Goal: Task Accomplishment & Management: Manage account settings

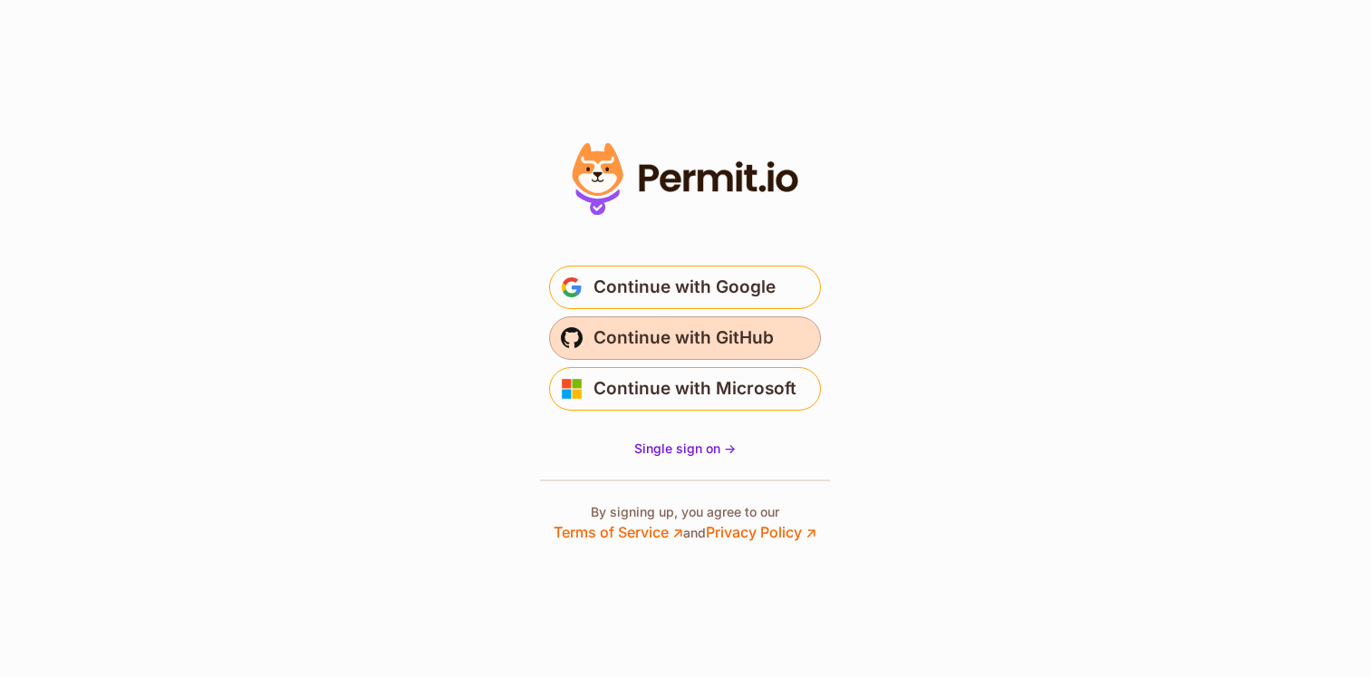
click at [724, 343] on span "Continue with GitHub" at bounding box center [683, 337] width 180 height 29
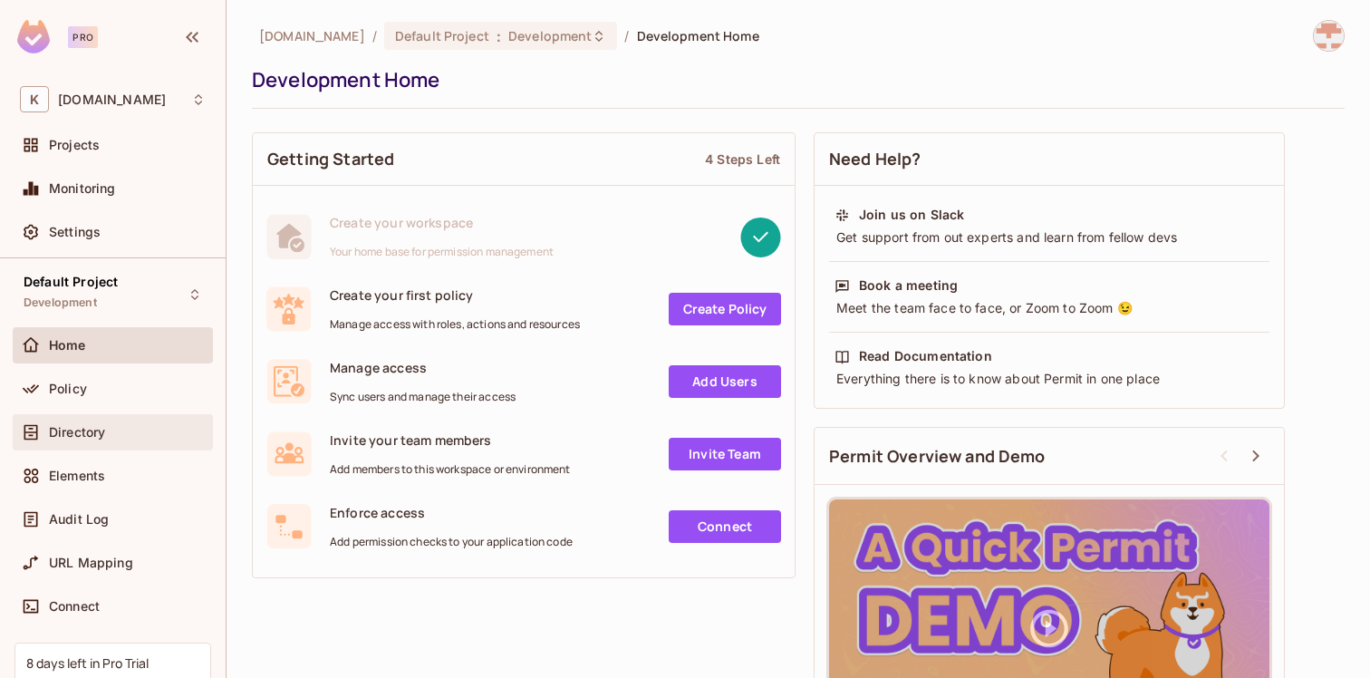
click at [112, 429] on div "Directory" at bounding box center [127, 432] width 157 height 14
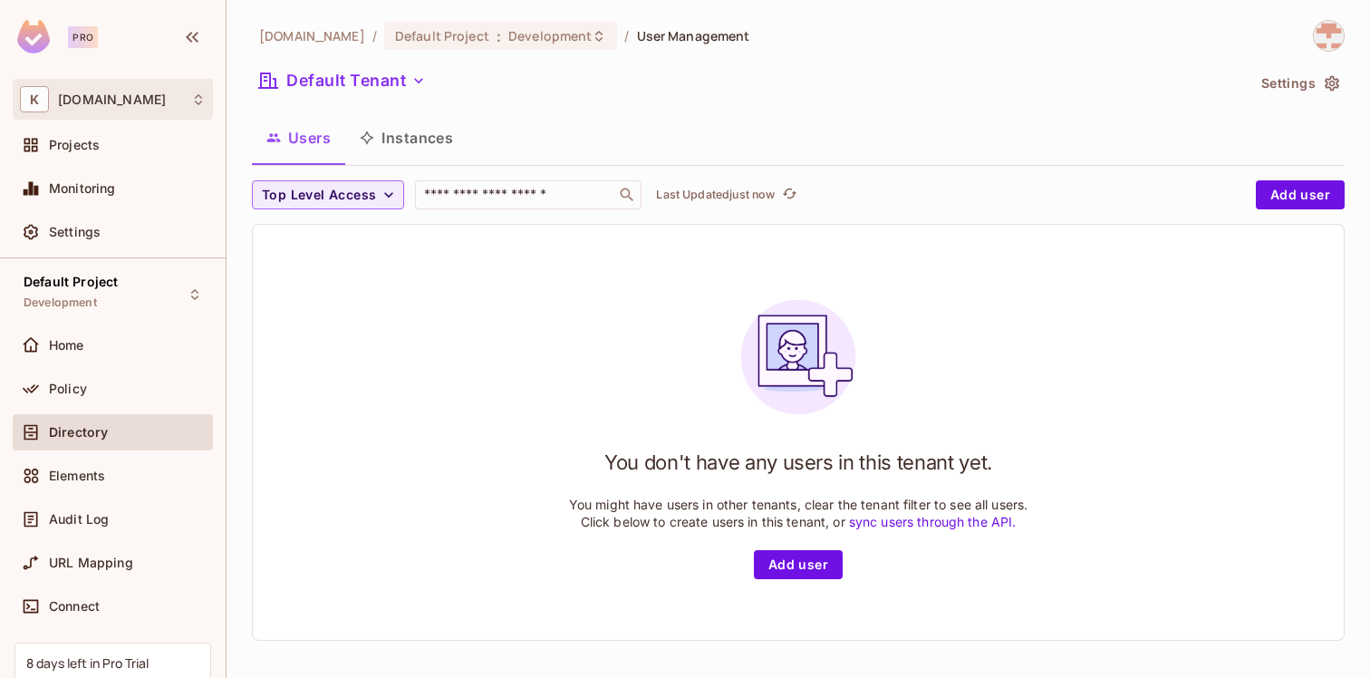
click at [188, 103] on div "K kantar2.com" at bounding box center [113, 99] width 186 height 26
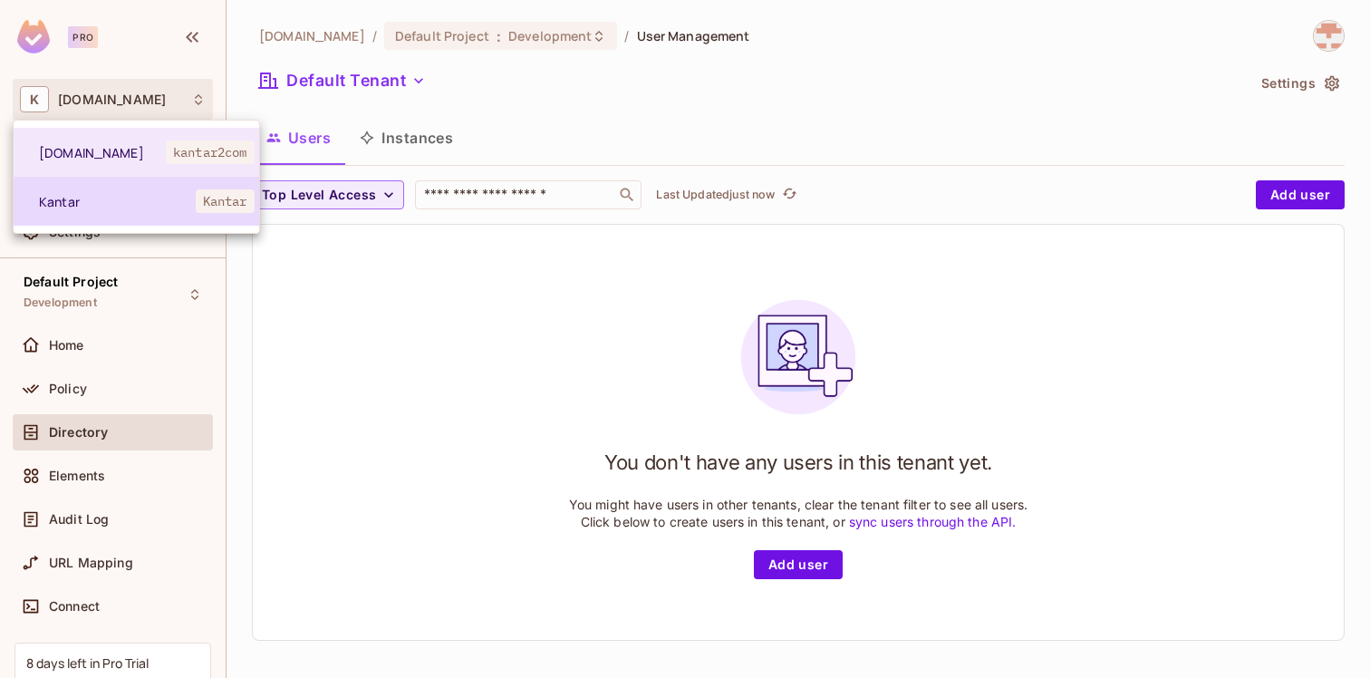
click at [156, 191] on li "Kantar Kantar" at bounding box center [136, 201] width 245 height 49
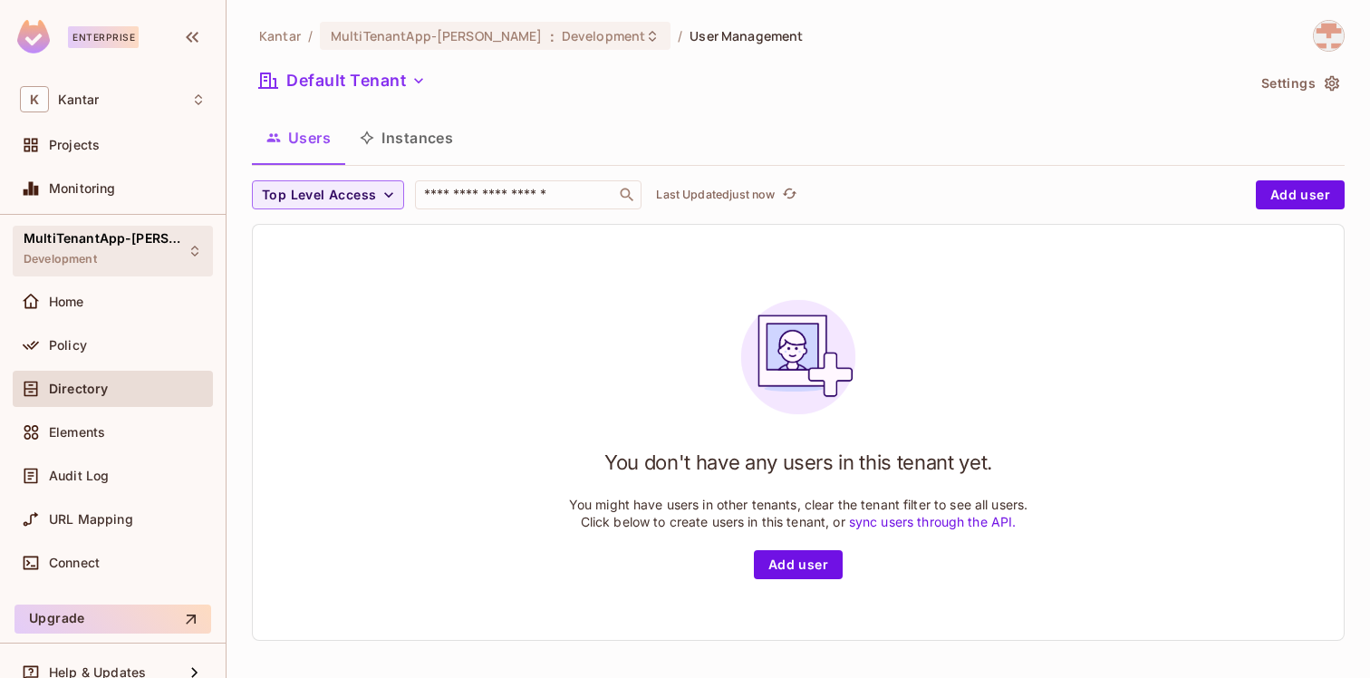
click at [192, 246] on icon at bounding box center [195, 251] width 14 height 14
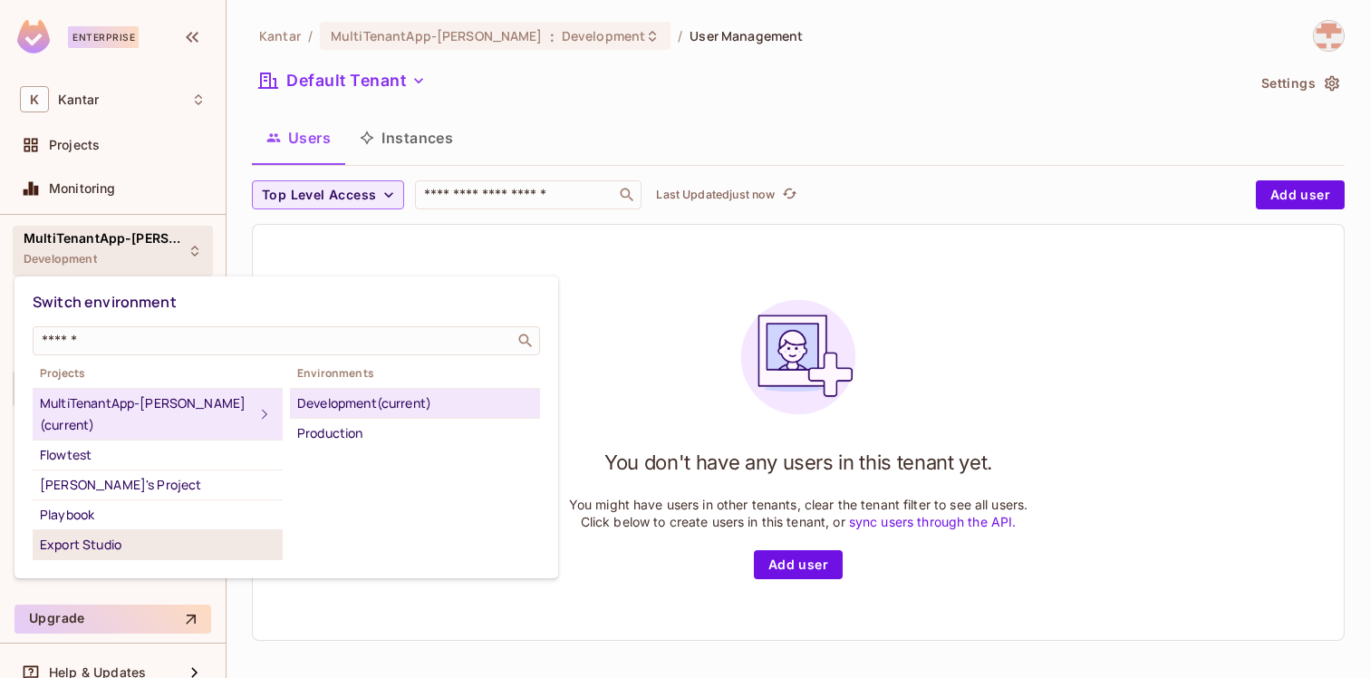
click at [105, 534] on div "Export Studio" at bounding box center [158, 545] width 236 height 22
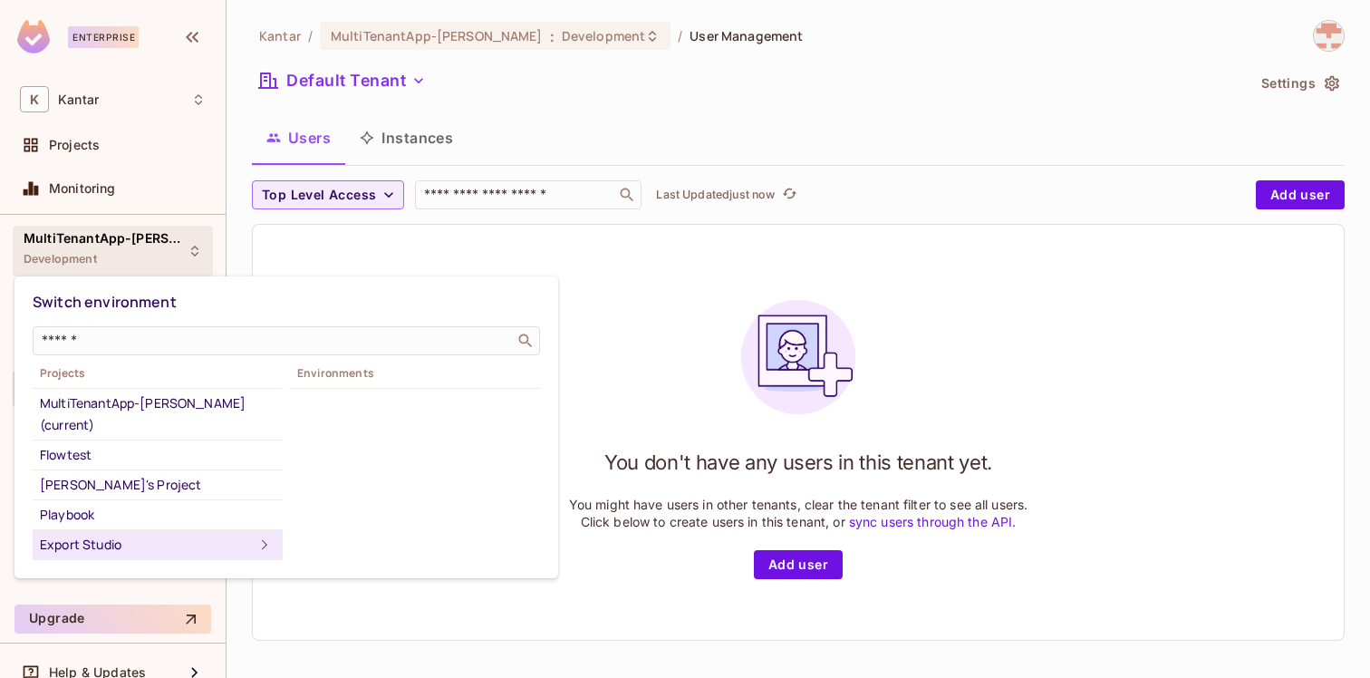
click at [105, 534] on div "Export Studio" at bounding box center [147, 545] width 214 height 22
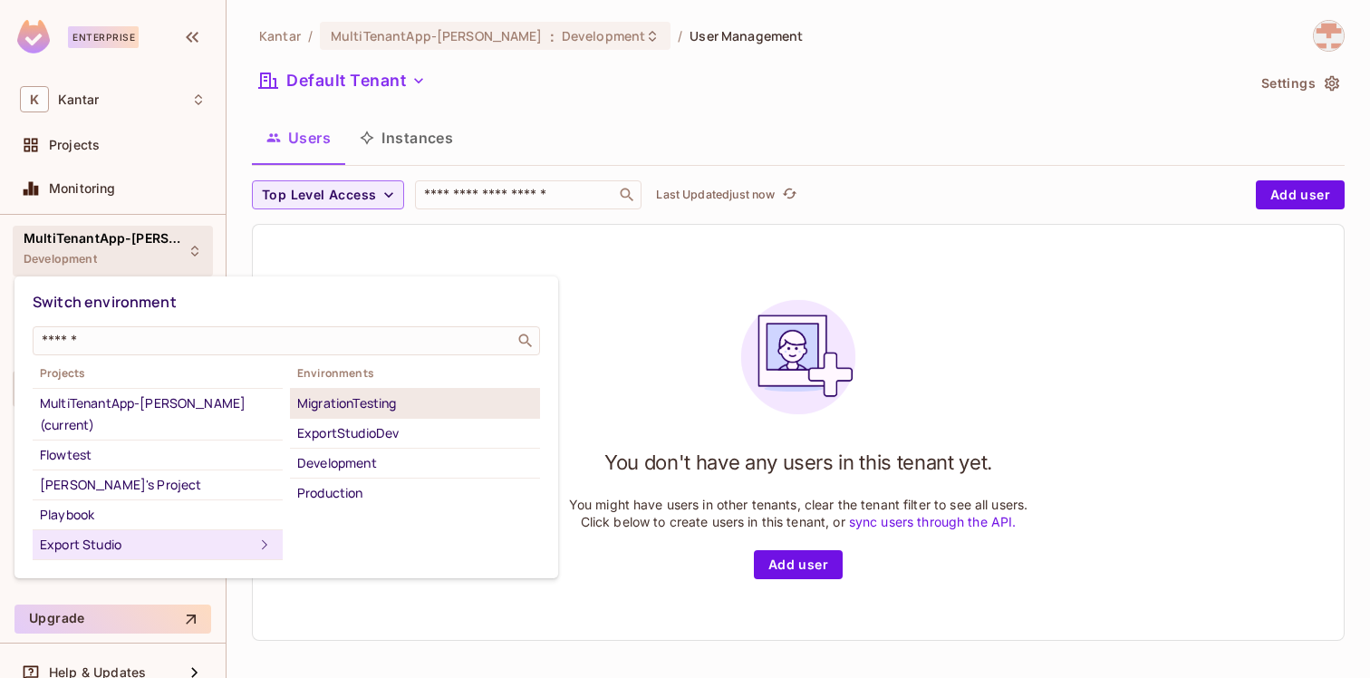
click at [373, 405] on div "MigrationTesting" at bounding box center [415, 403] width 236 height 22
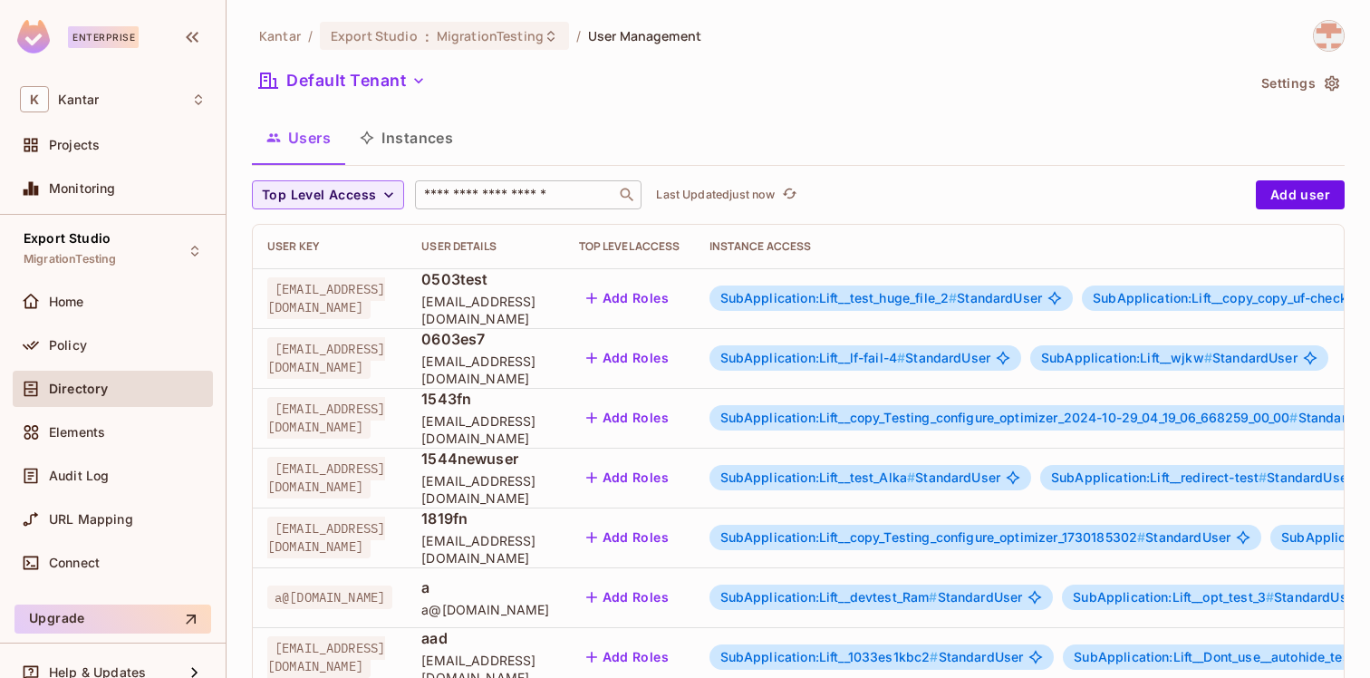
click at [525, 191] on input "text" at bounding box center [515, 195] width 190 height 18
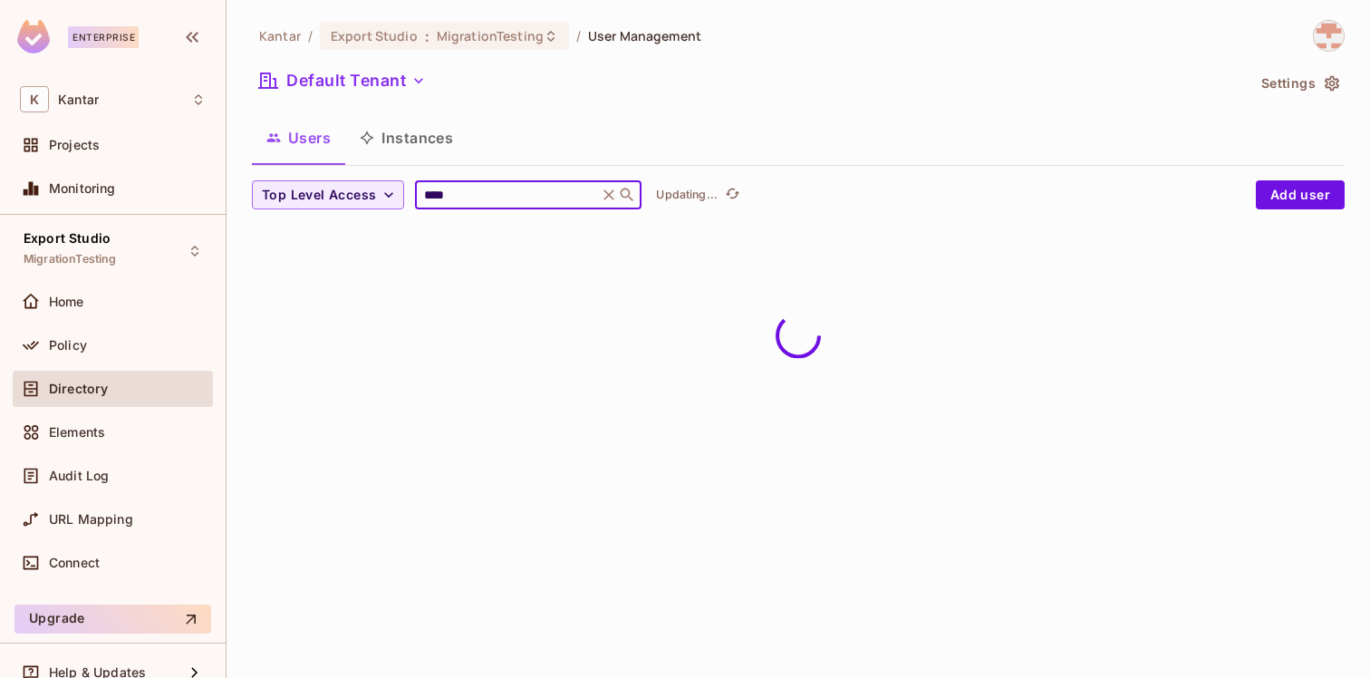
type input "****"
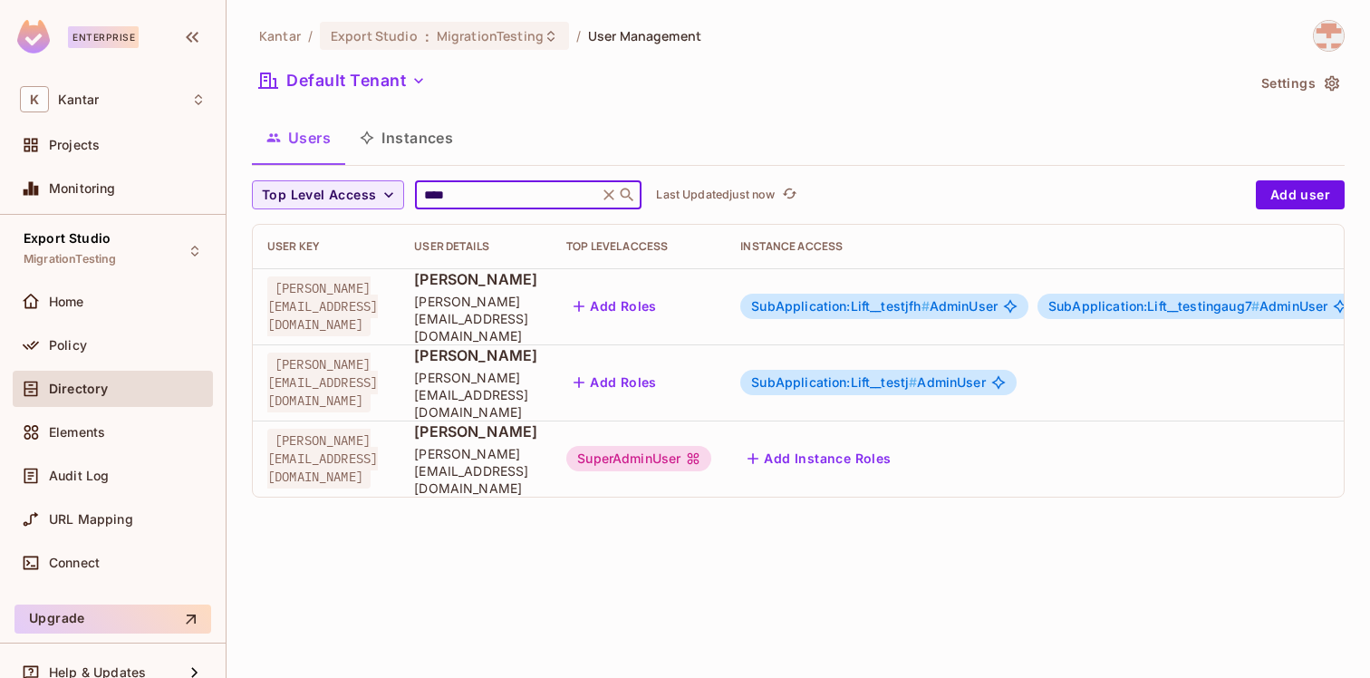
click at [638, 524] on div "Kantar / Export Studio : MigrationTesting / User Management Default Tenant Sett…" at bounding box center [797, 339] width 1143 height 678
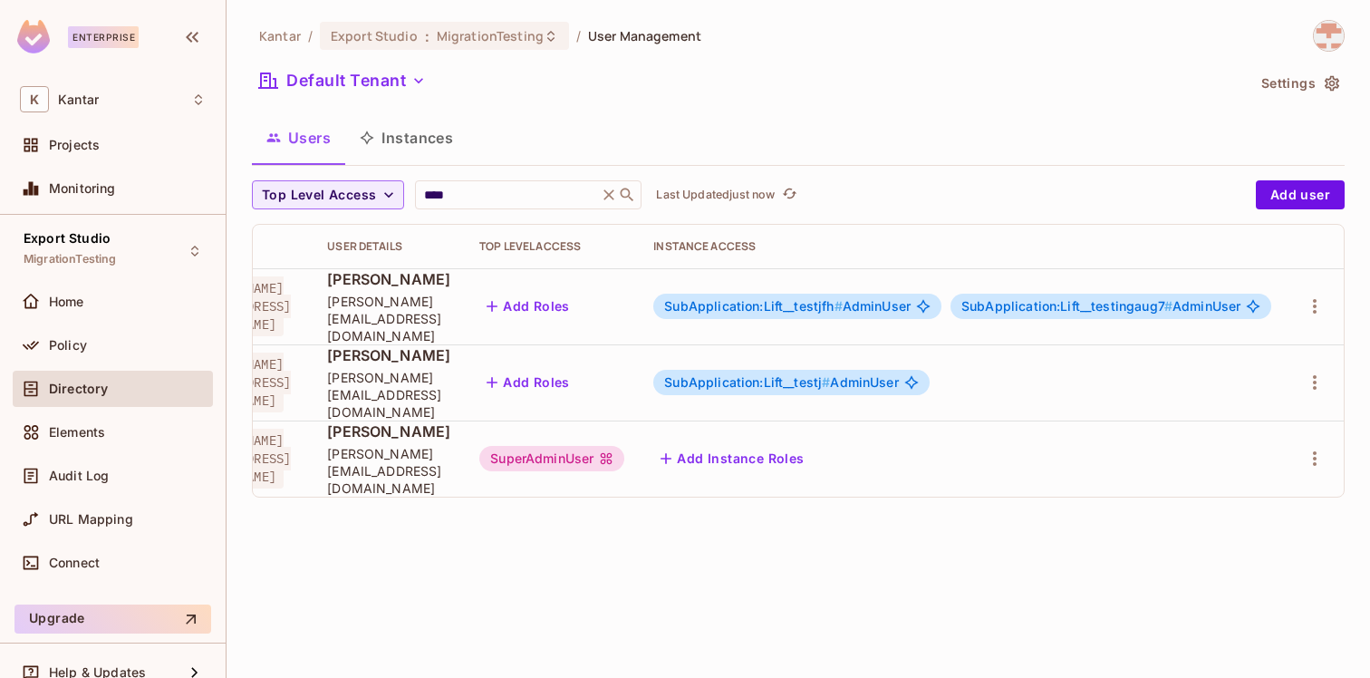
scroll to position [0, 183]
click at [1311, 448] on icon "button" at bounding box center [1315, 459] width 22 height 22
click at [1221, 472] on span "Edit" at bounding box center [1218, 459] width 35 height 29
click at [1314, 451] on icon "button" at bounding box center [1315, 458] width 4 height 14
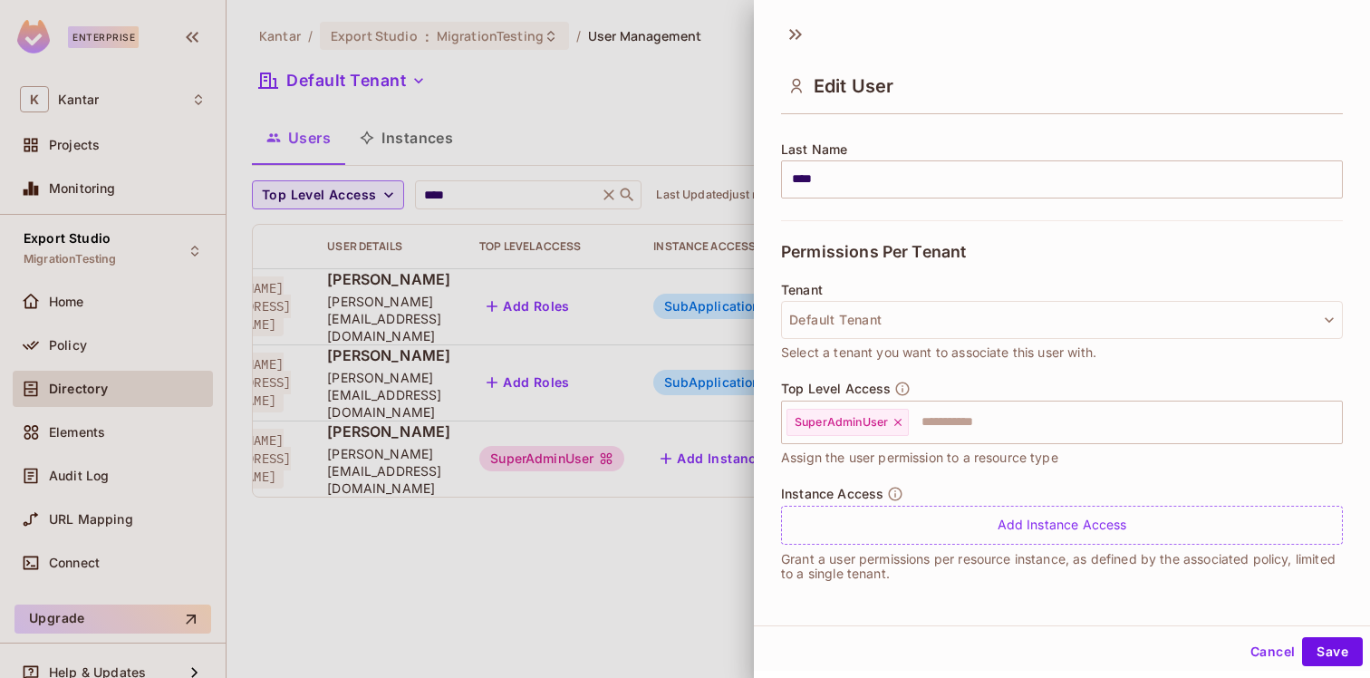
scroll to position [3, 0]
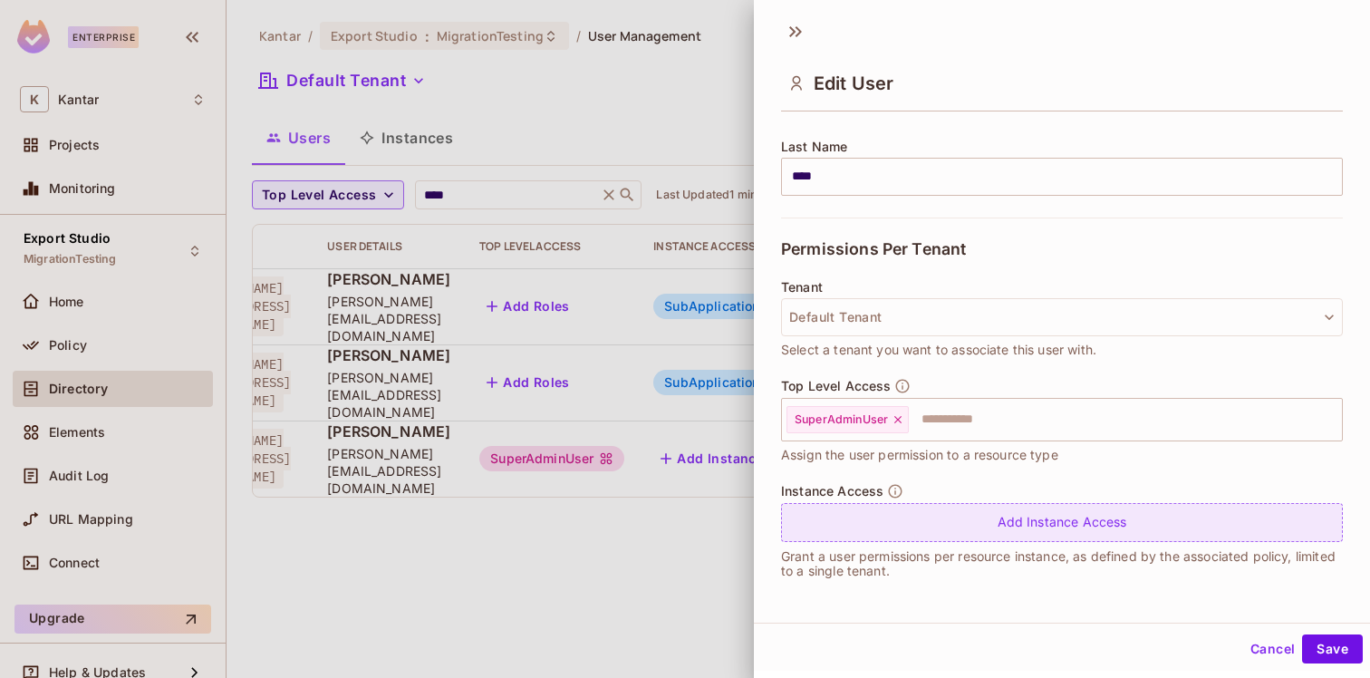
click at [1138, 534] on div "Add Instance Access" at bounding box center [1062, 522] width 562 height 39
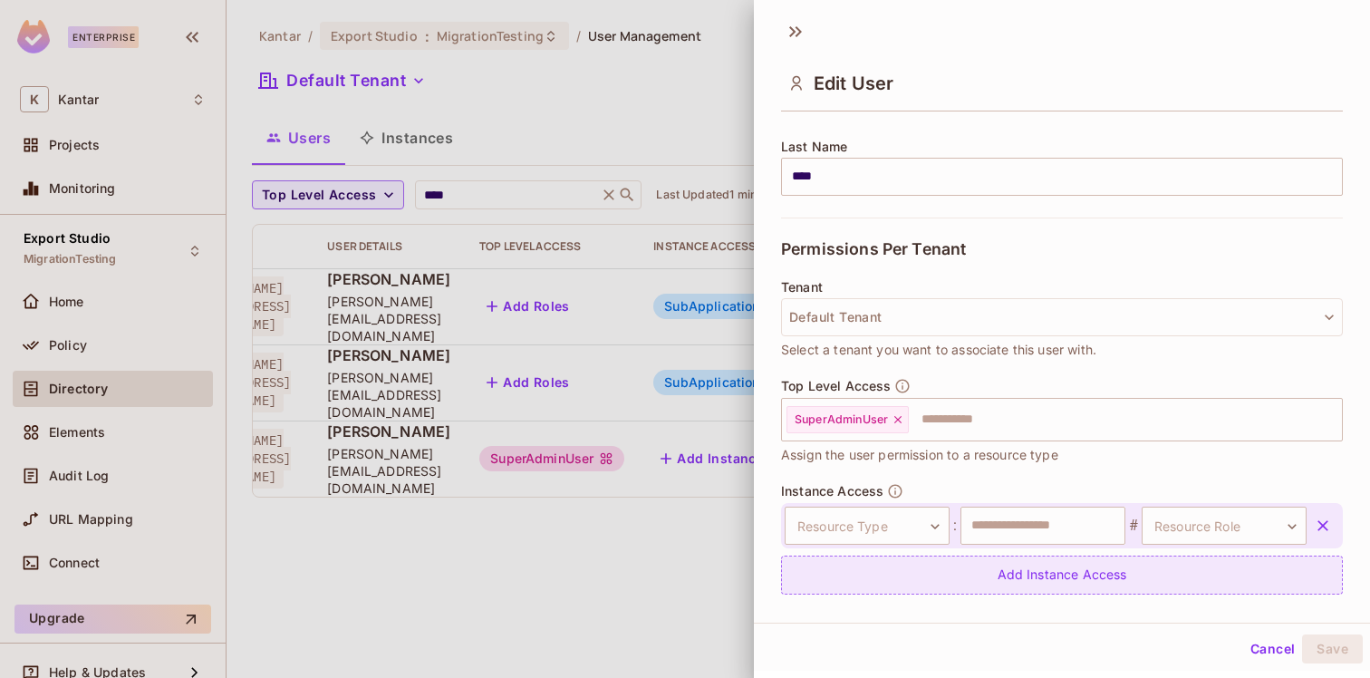
scroll to position [339, 0]
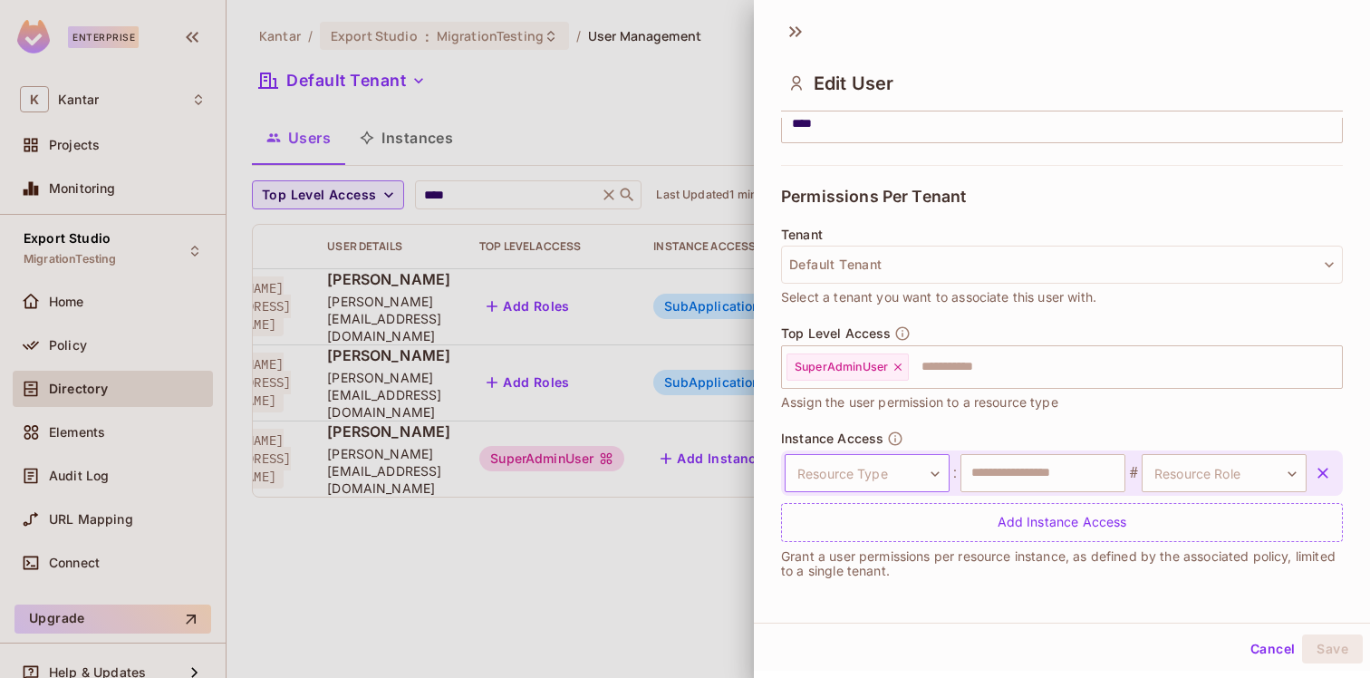
click at [929, 470] on body "**********" at bounding box center [685, 339] width 1370 height 678
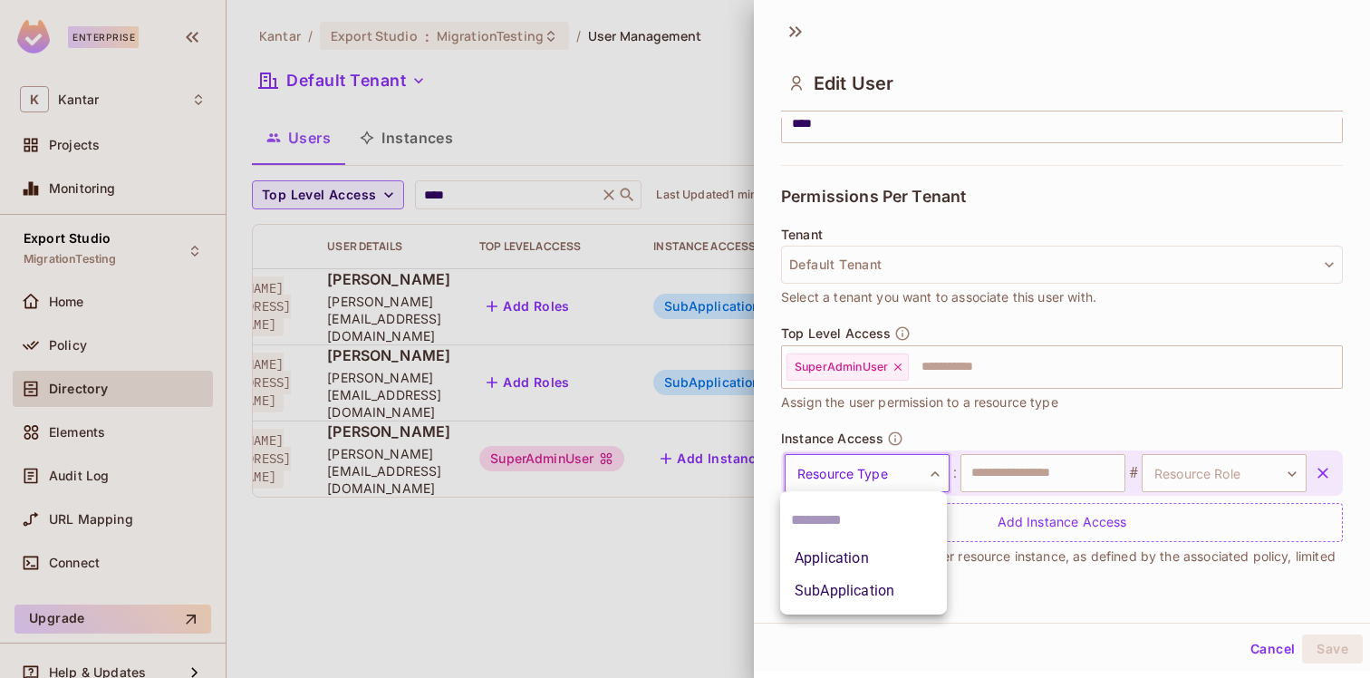
click at [900, 583] on li "SubApplication" at bounding box center [863, 590] width 167 height 33
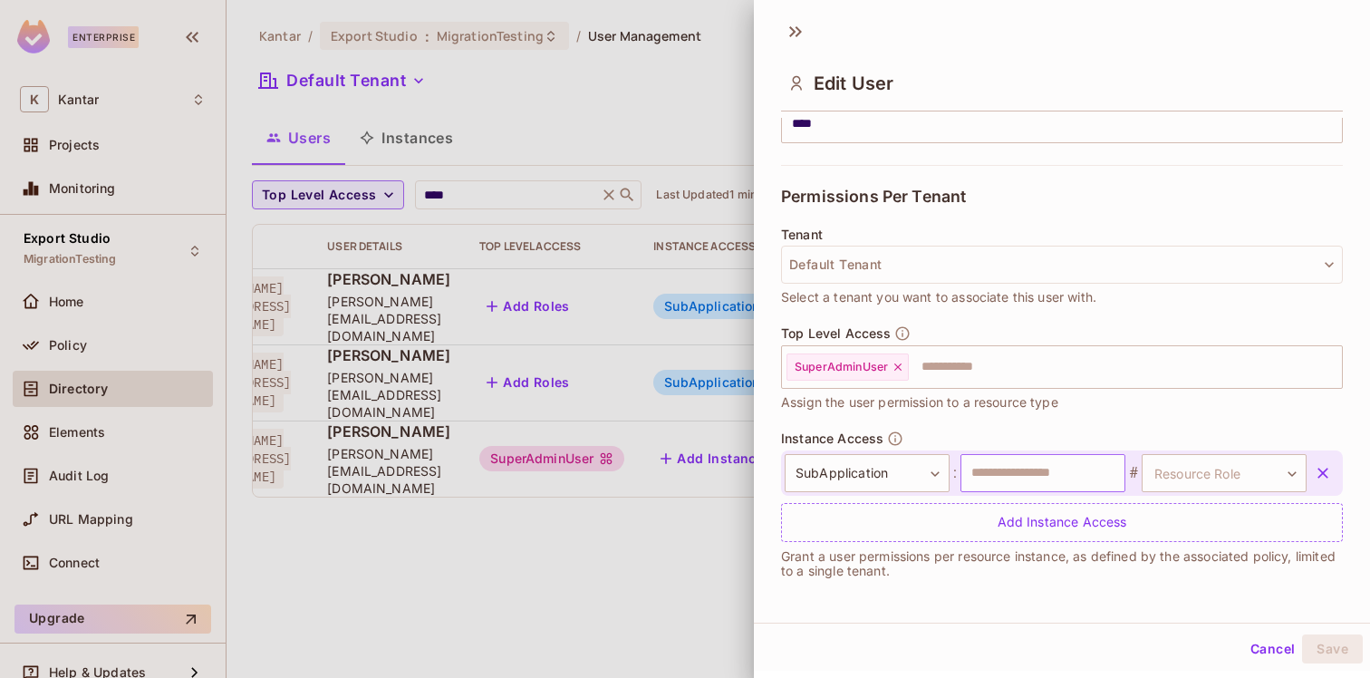
click at [1059, 458] on input "text" at bounding box center [1042, 473] width 165 height 38
type input "**********"
click at [1286, 478] on body "**********" at bounding box center [685, 339] width 1370 height 678
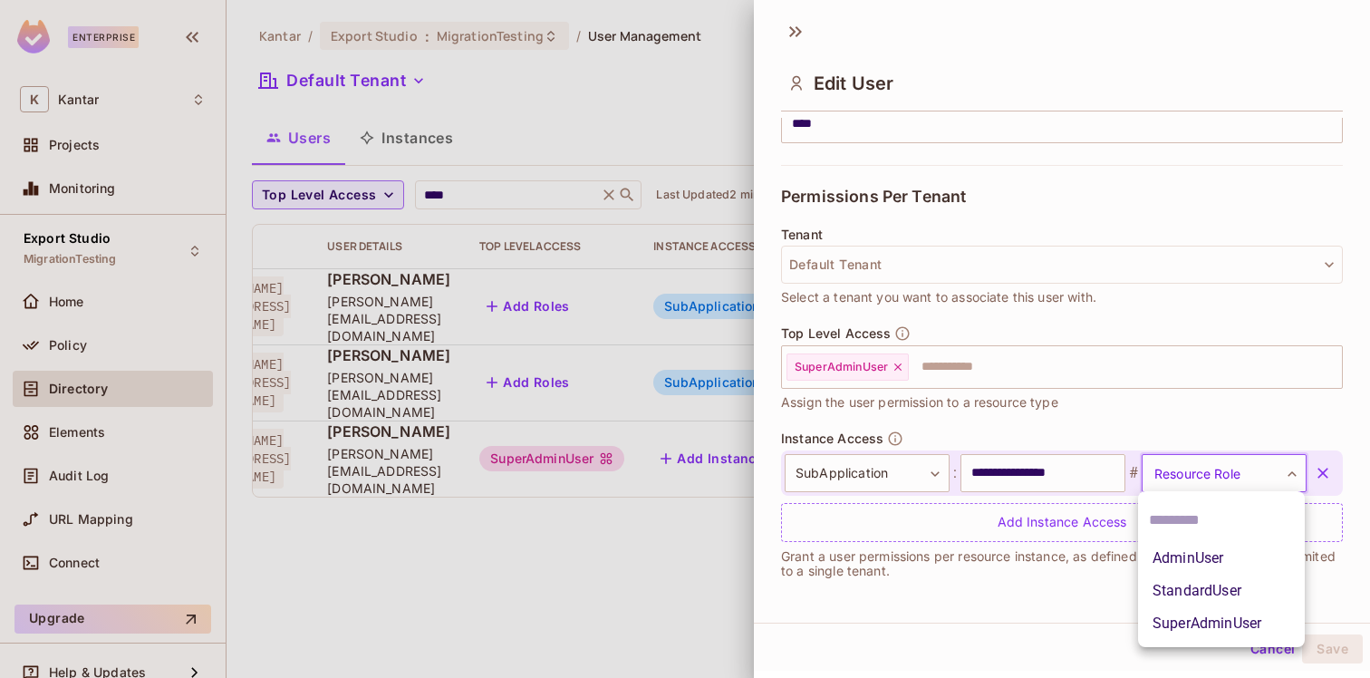
click at [1223, 552] on li "AdminUser" at bounding box center [1221, 558] width 167 height 33
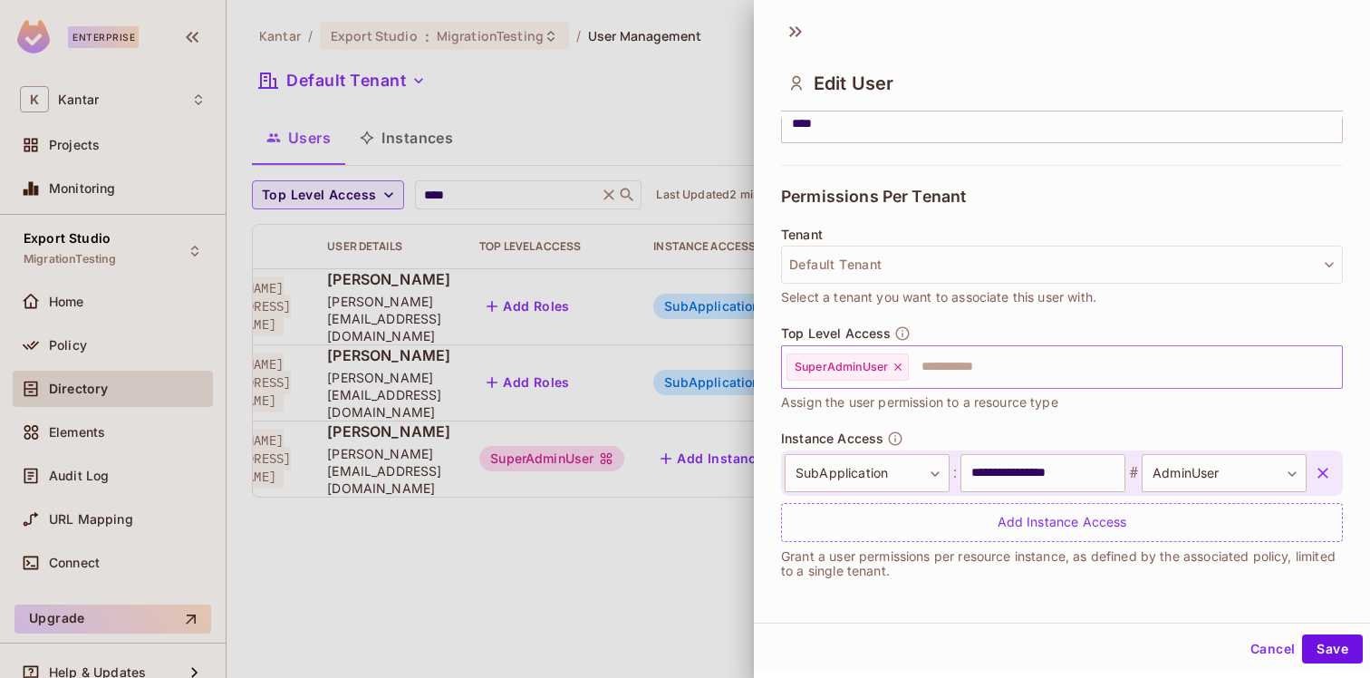
click at [898, 366] on icon at bounding box center [897, 366] width 7 height 7
click at [1336, 645] on button "Save" at bounding box center [1332, 648] width 61 height 29
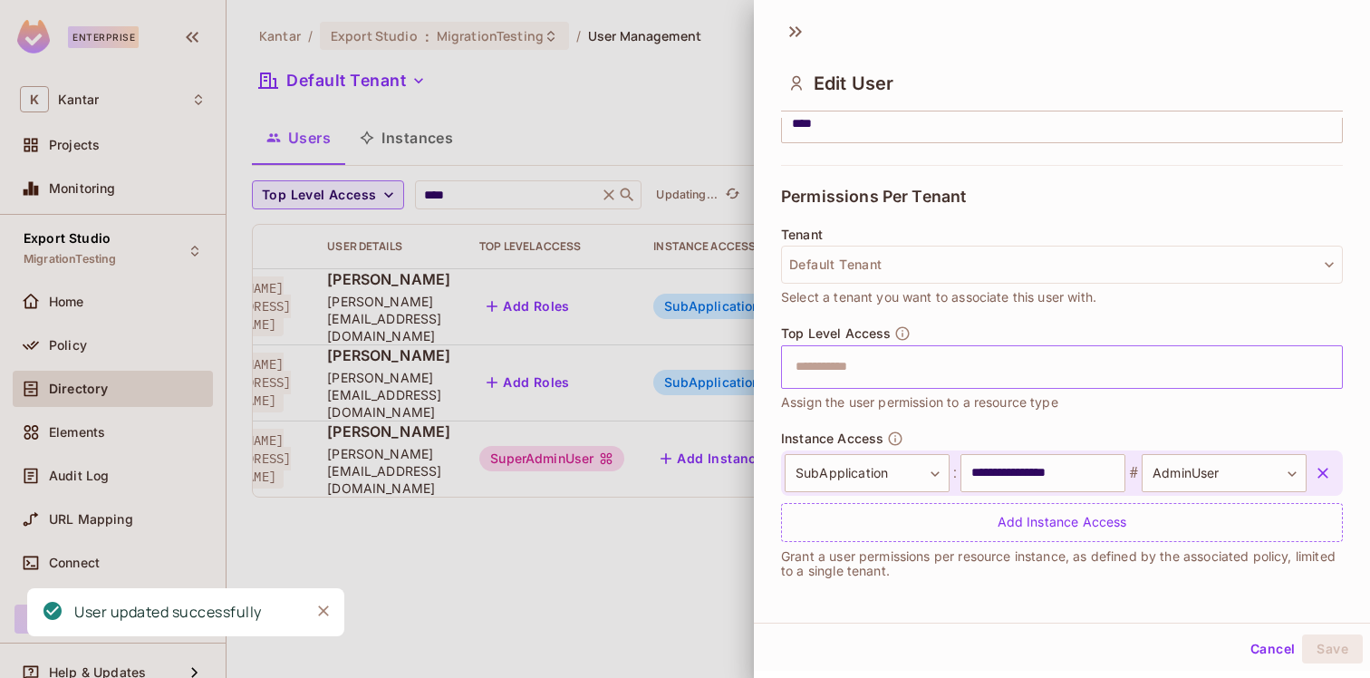
scroll to position [0, 139]
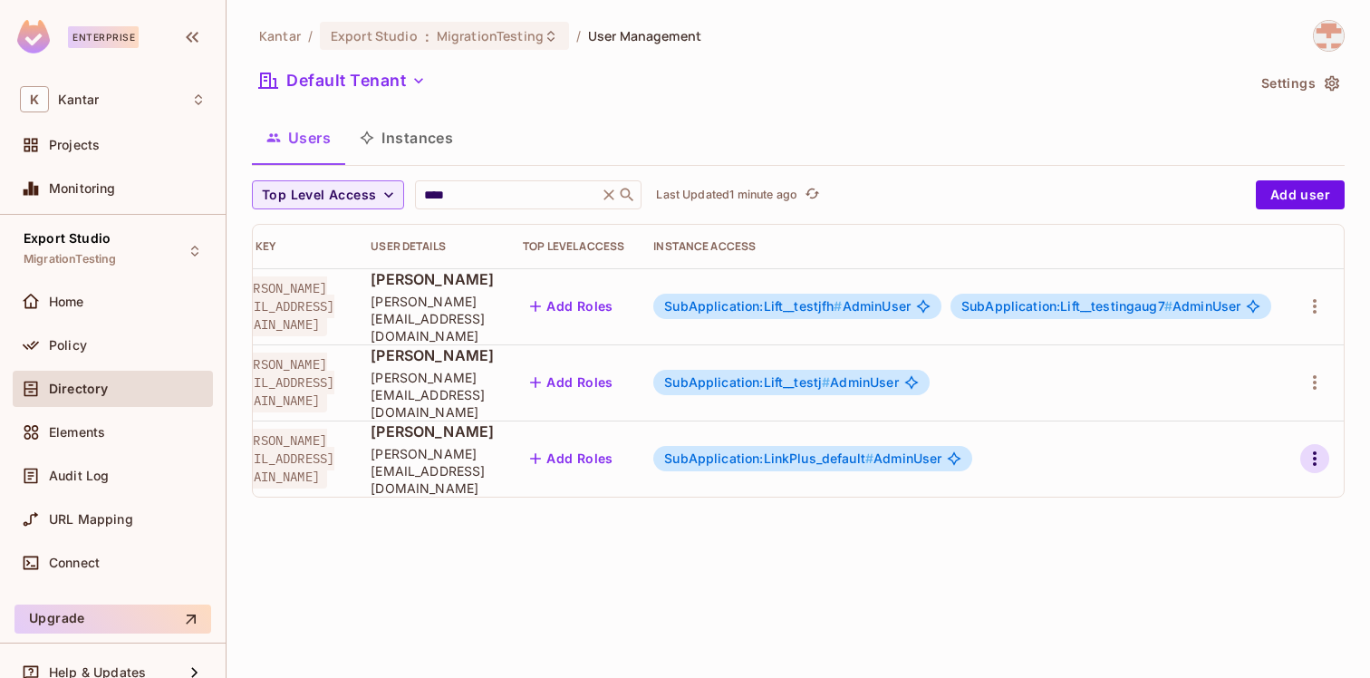
click at [1316, 448] on icon "button" at bounding box center [1315, 459] width 22 height 22
click at [1263, 463] on li "Edit" at bounding box center [1236, 459] width 160 height 40
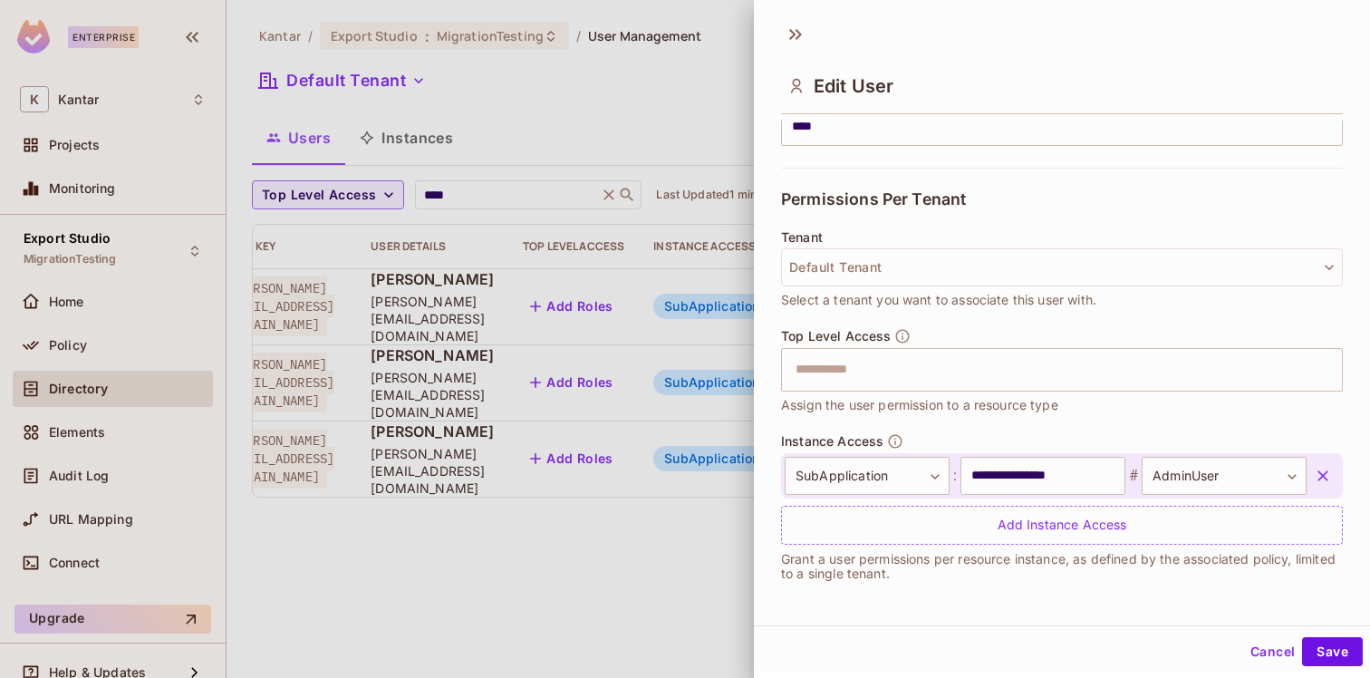
scroll to position [3, 0]
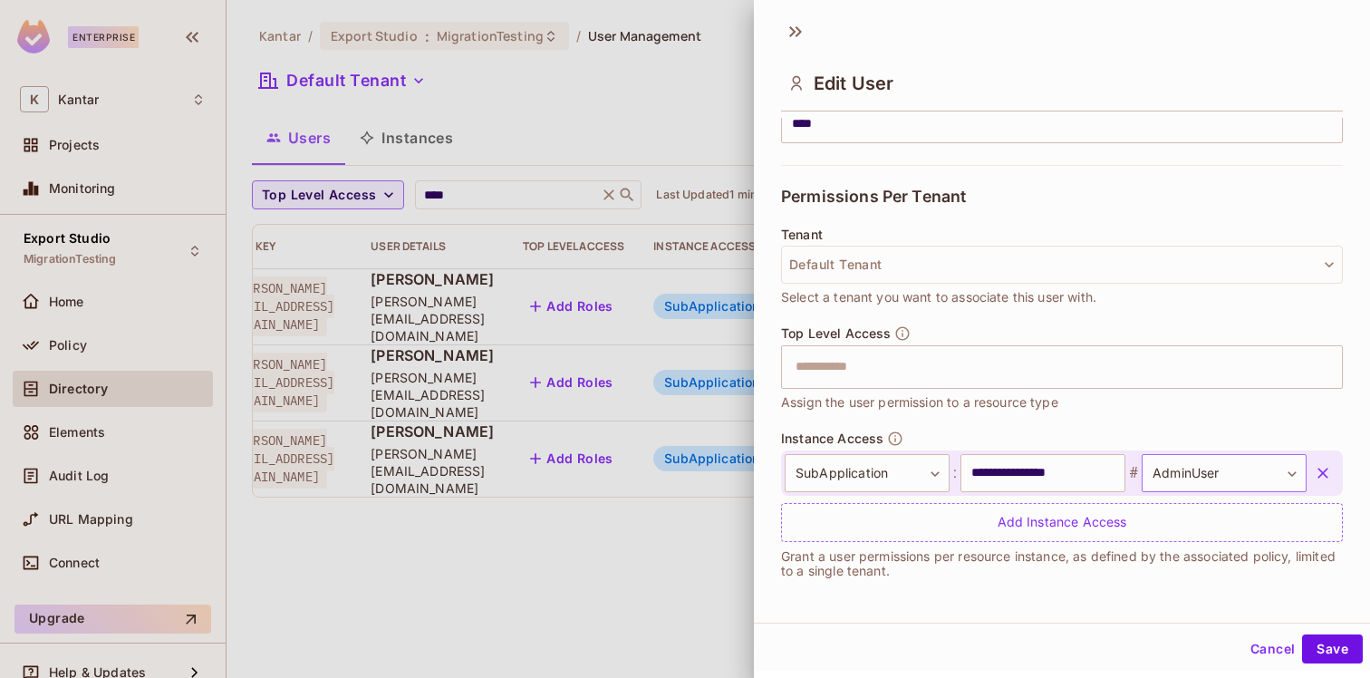
click at [1241, 467] on body "**********" at bounding box center [685, 339] width 1370 height 678
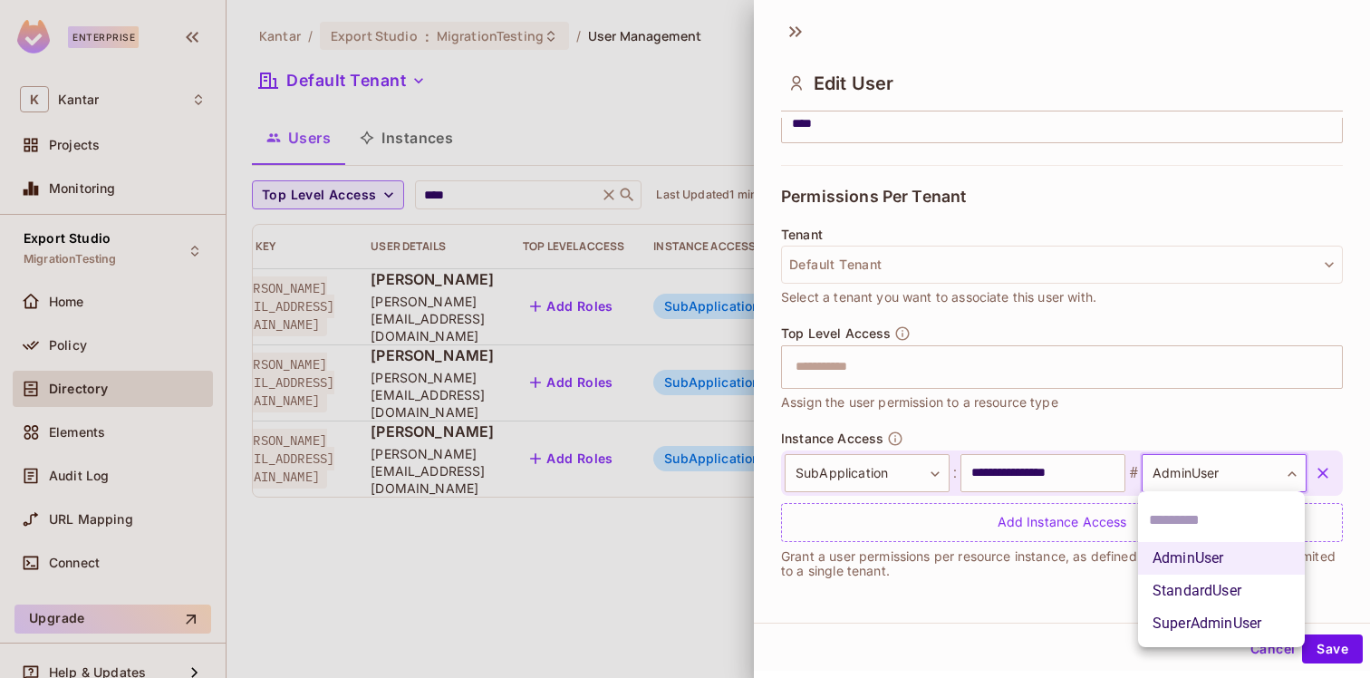
click at [1231, 623] on li "SuperAdminUser" at bounding box center [1221, 623] width 167 height 33
type input "**********"
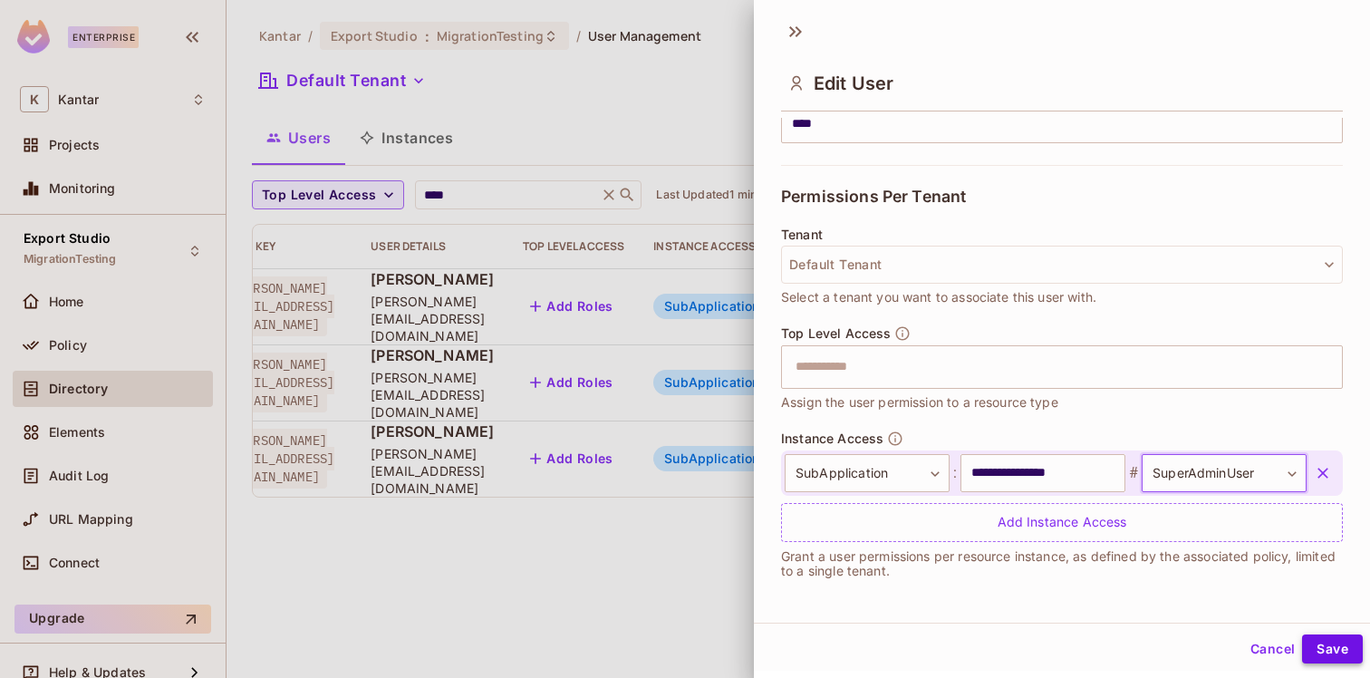
click at [1338, 654] on button "Save" at bounding box center [1332, 648] width 61 height 29
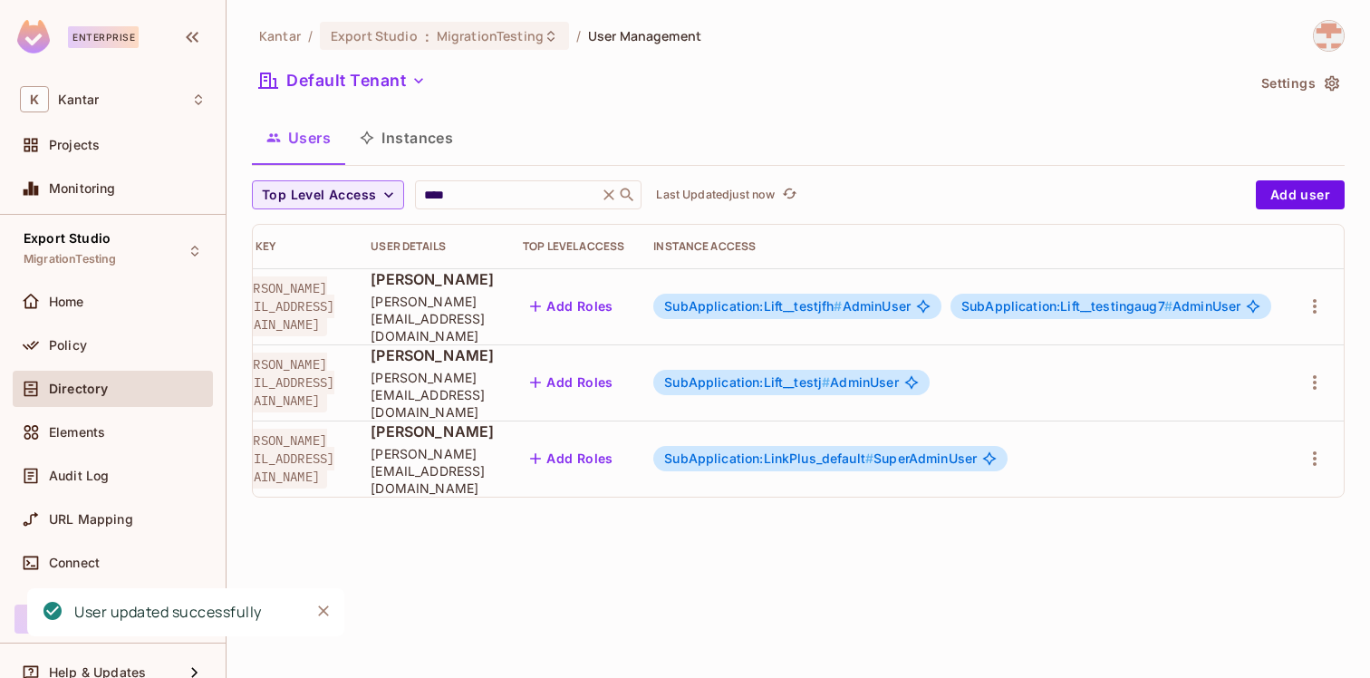
scroll to position [0, 139]
click at [1316, 448] on icon "button" at bounding box center [1315, 459] width 22 height 22
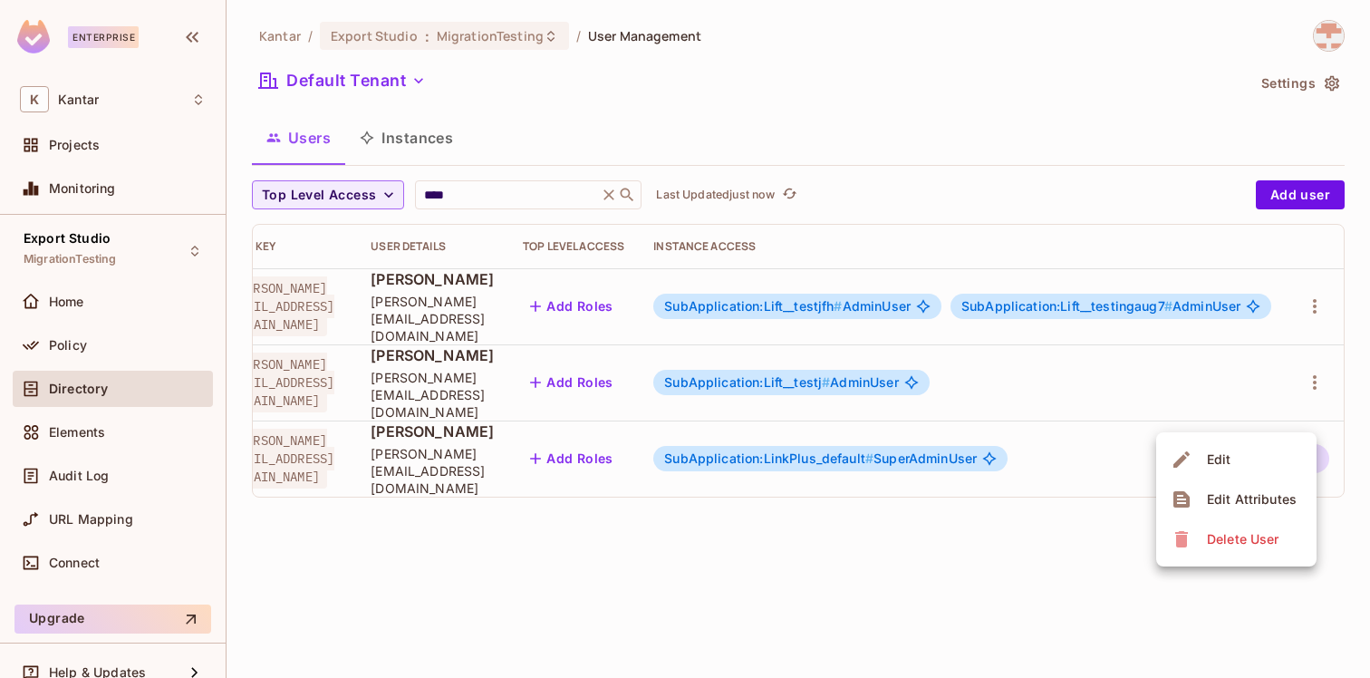
click at [1256, 464] on li "Edit" at bounding box center [1236, 459] width 160 height 40
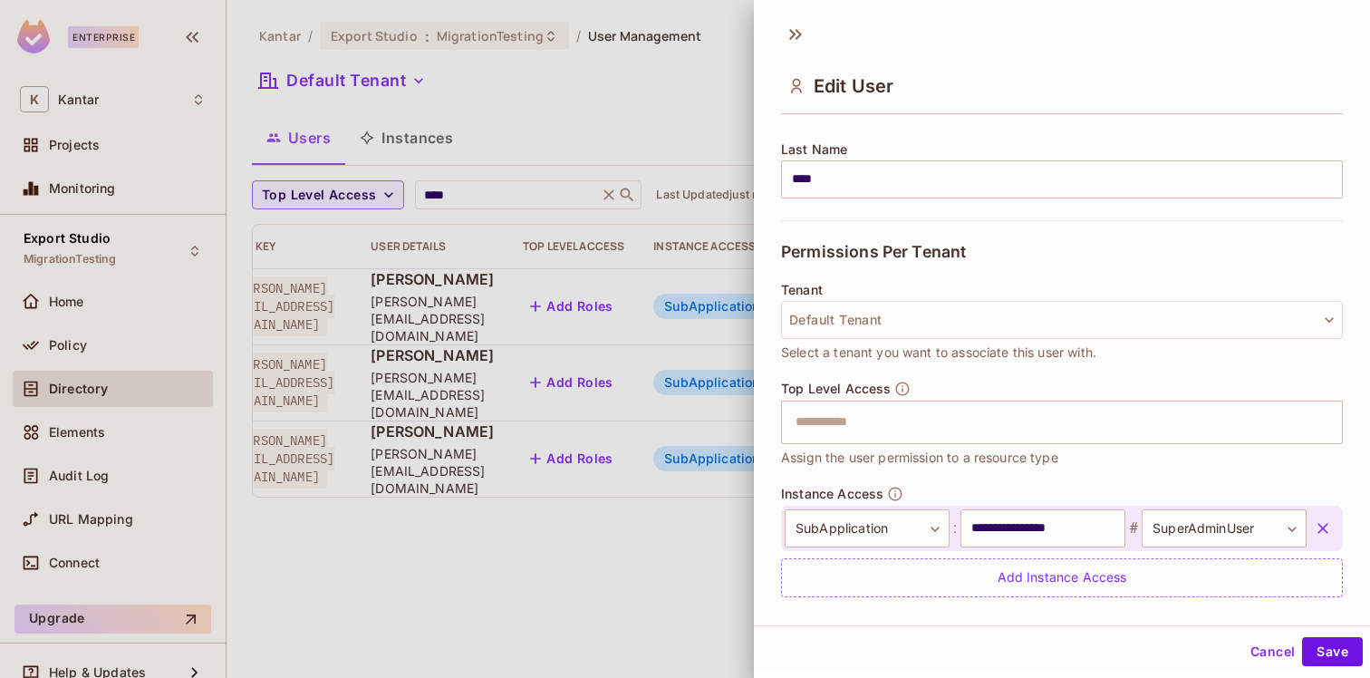
scroll to position [339, 0]
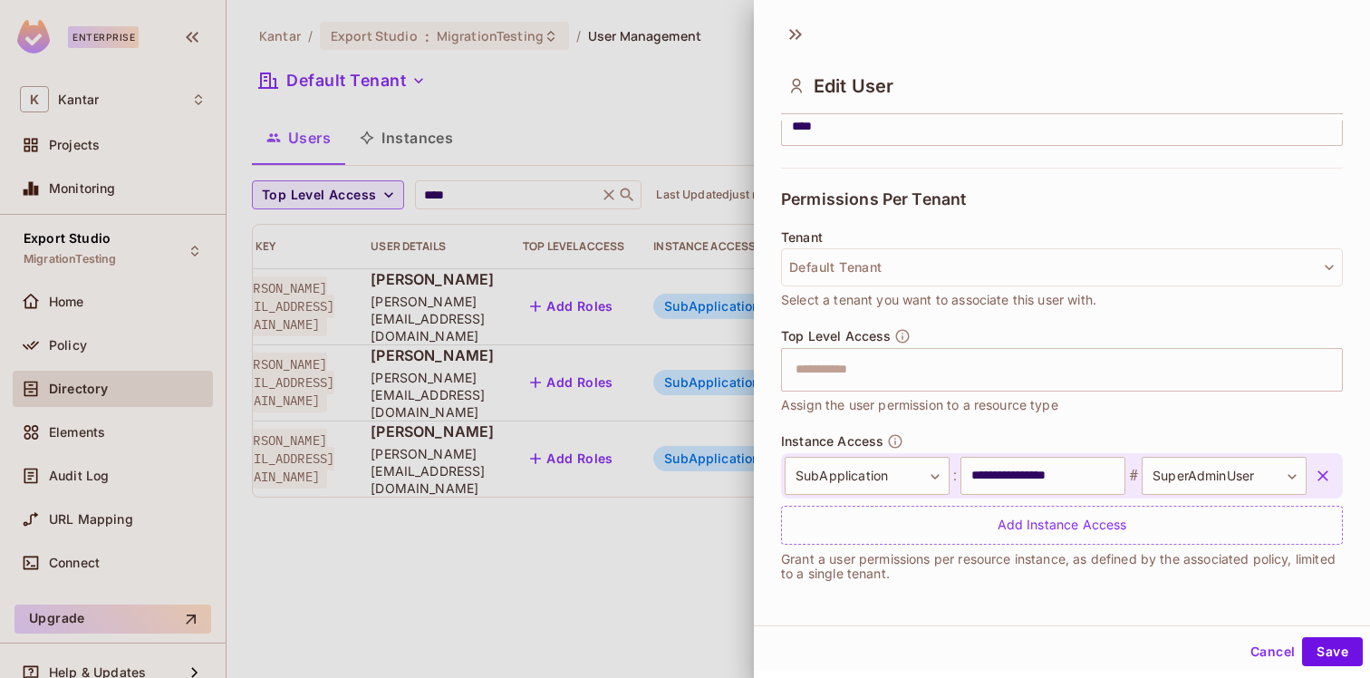
click at [621, 358] on div at bounding box center [685, 339] width 1370 height 678
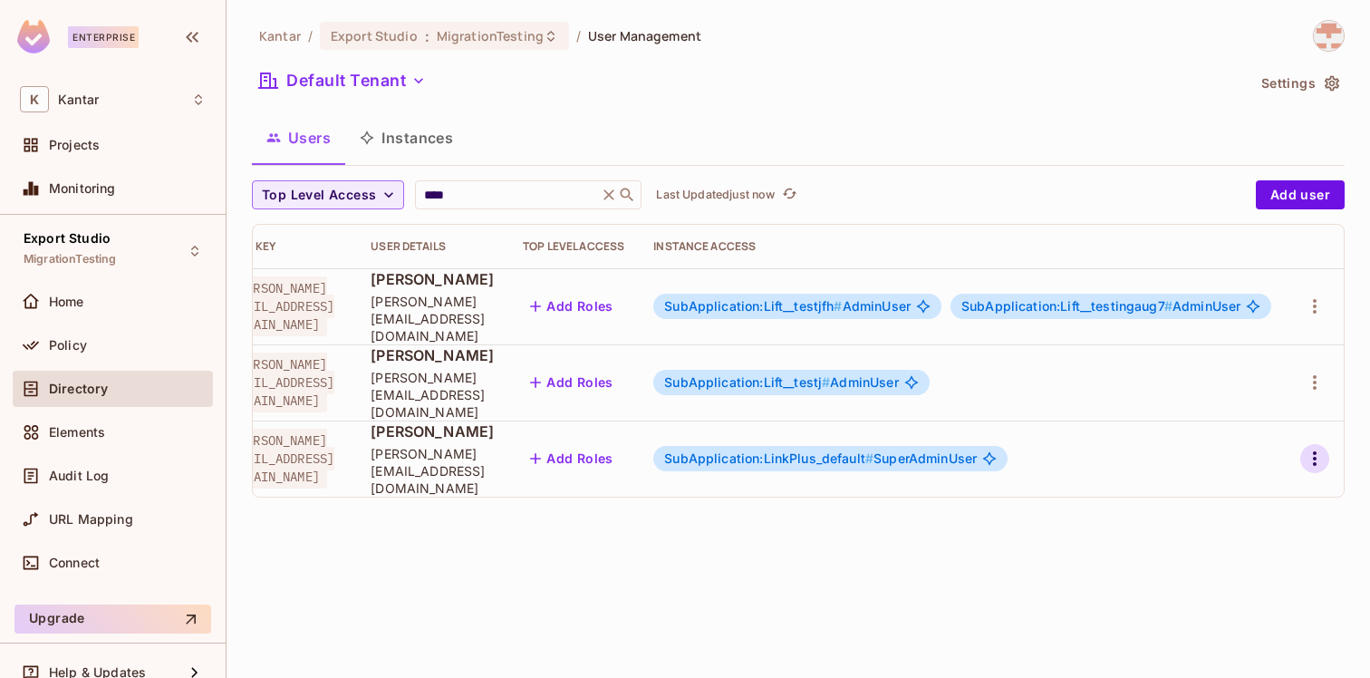
click at [1320, 448] on icon "button" at bounding box center [1315, 459] width 22 height 22
click at [1259, 457] on li "Edit" at bounding box center [1236, 459] width 160 height 40
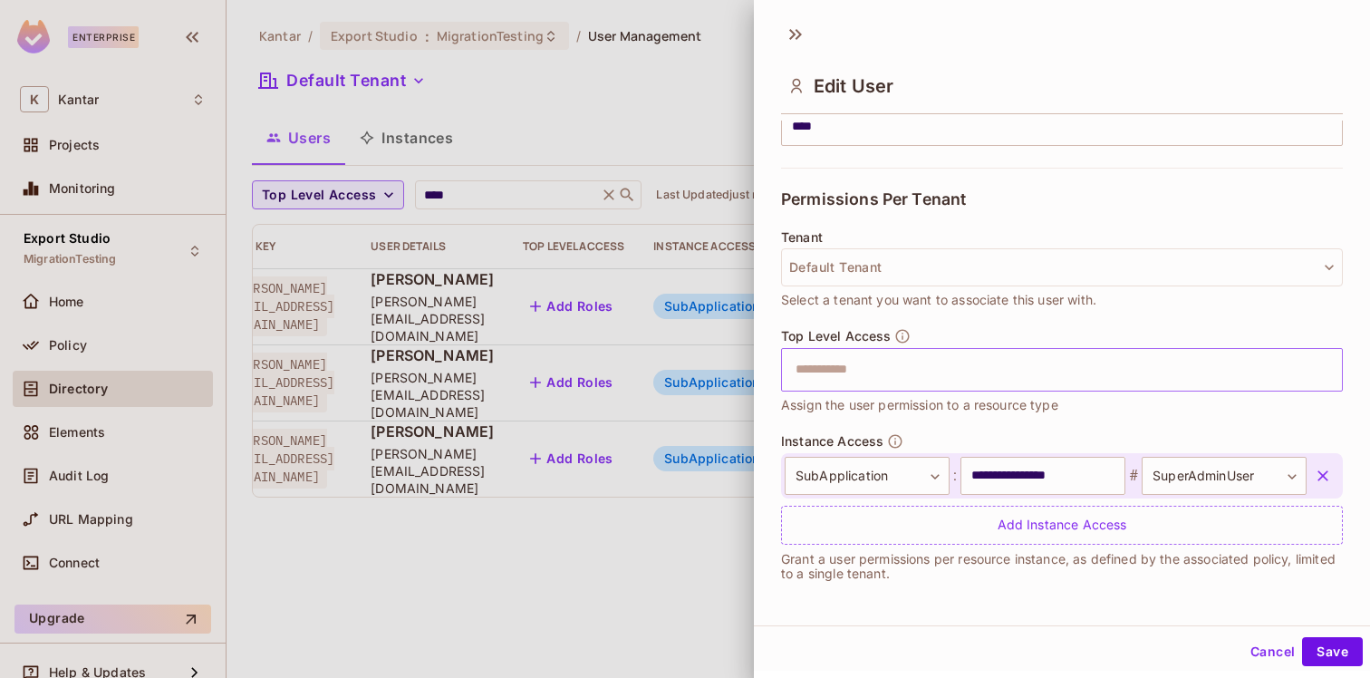
click at [1025, 379] on input "text" at bounding box center [1045, 369] width 523 height 36
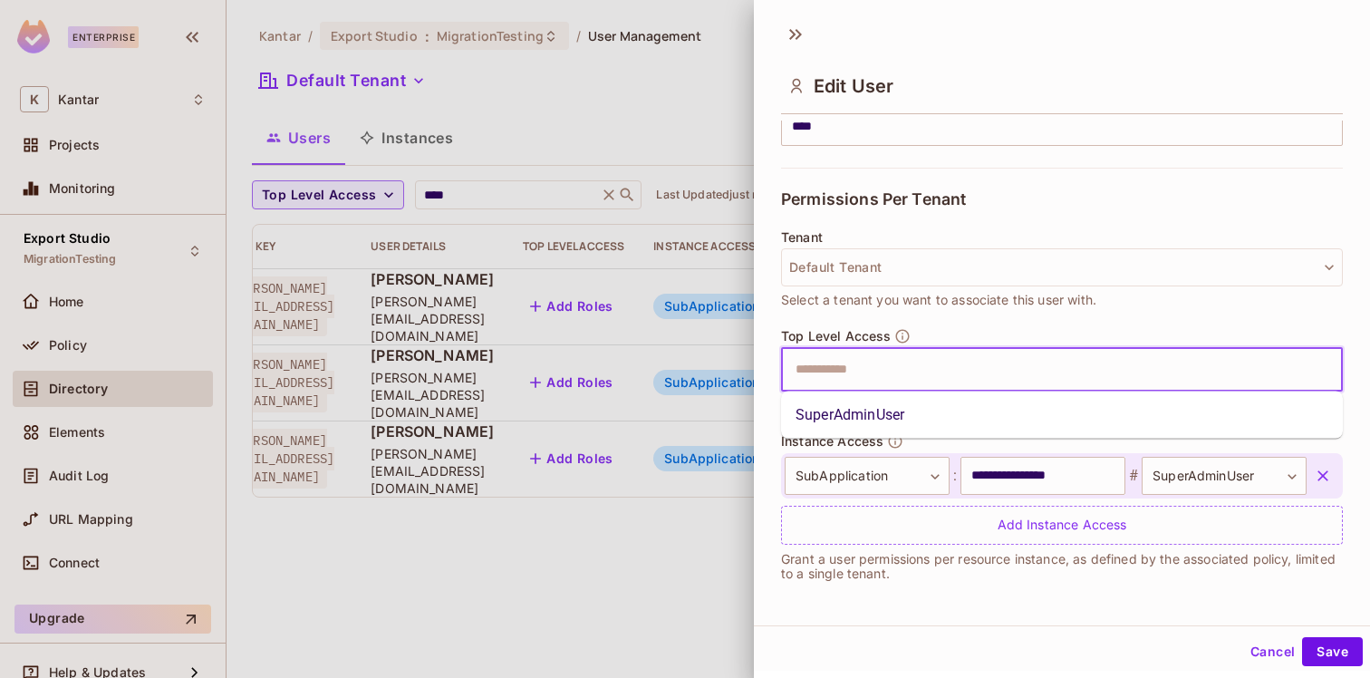
click at [1013, 405] on li "SuperAdminUser" at bounding box center [1062, 415] width 562 height 33
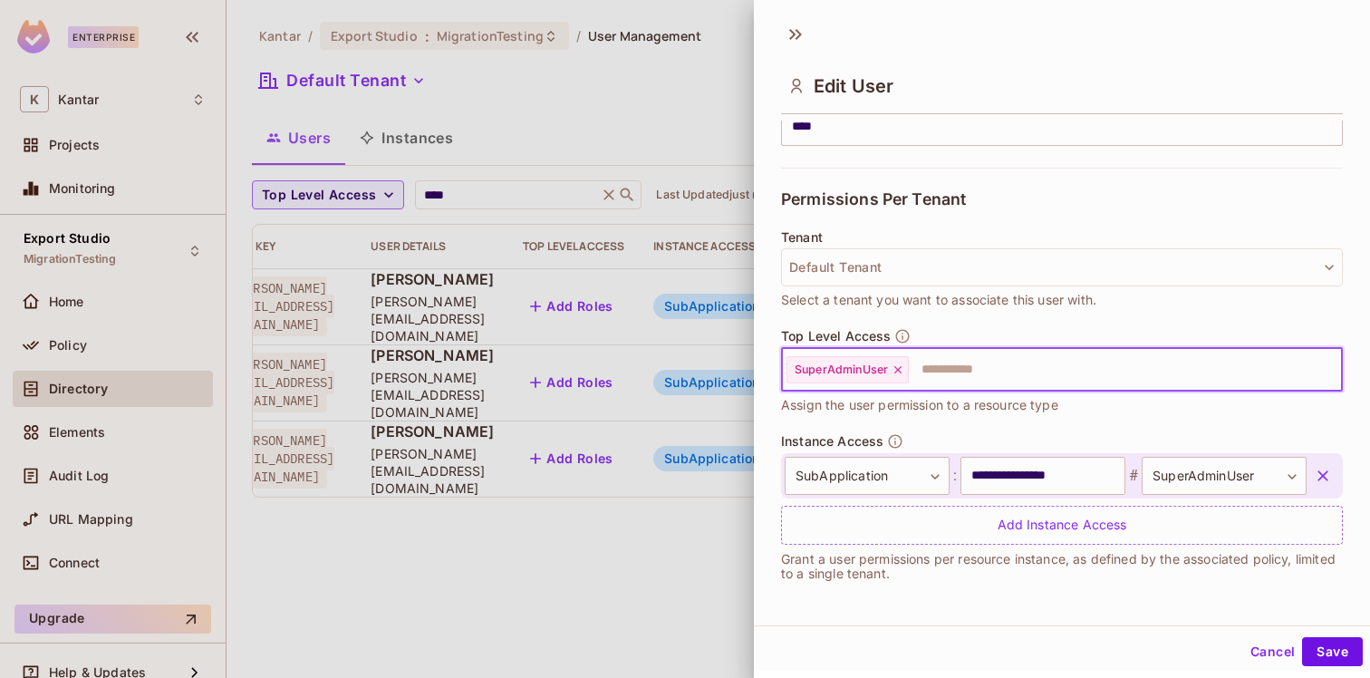
click at [1322, 475] on icon "button" at bounding box center [1322, 475] width 11 height 11
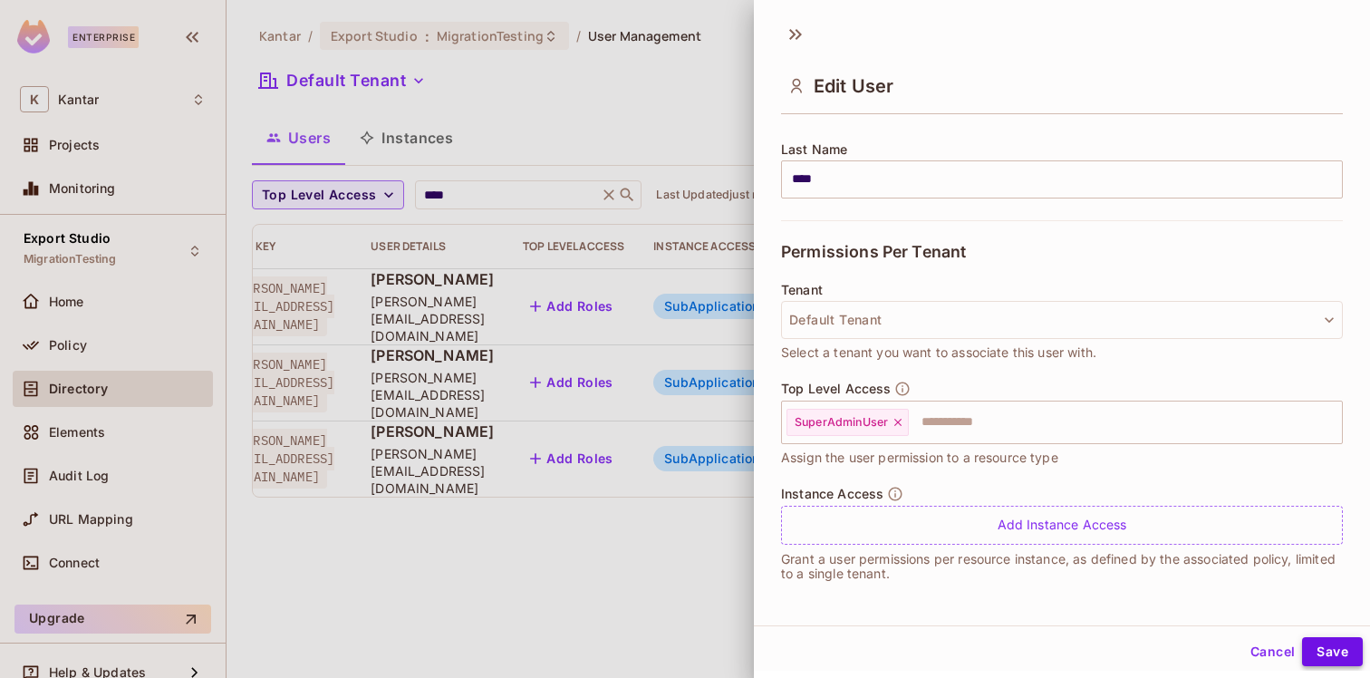
click at [1327, 650] on button "Save" at bounding box center [1332, 651] width 61 height 29
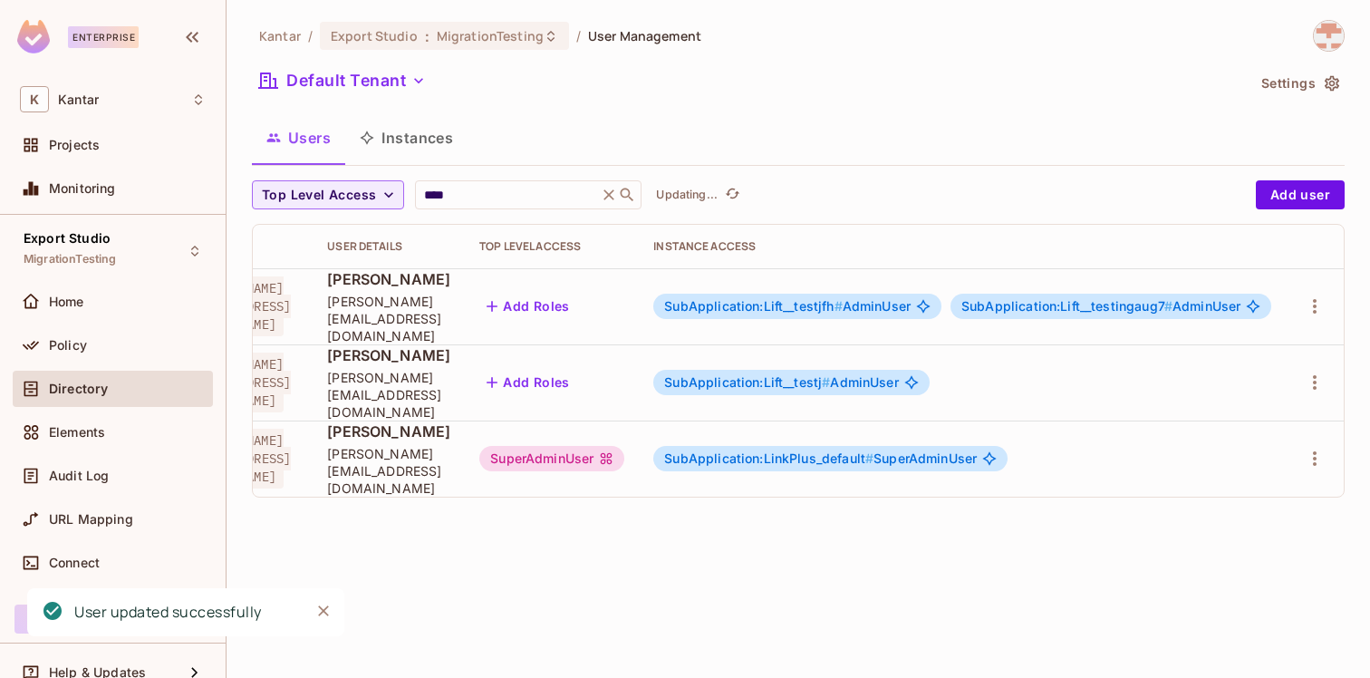
scroll to position [0, 183]
